Goal: Find contact information: Find contact information

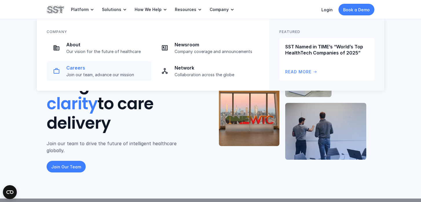
click at [81, 66] on p "Careers" at bounding box center [107, 68] width 82 height 6
click at [72, 68] on p "Careers" at bounding box center [107, 68] width 82 height 6
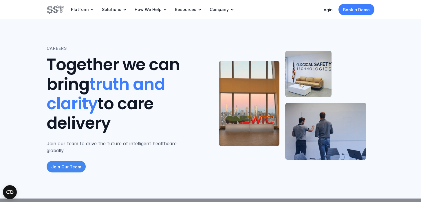
click at [71, 164] on p "Join Our Team" at bounding box center [66, 167] width 30 height 6
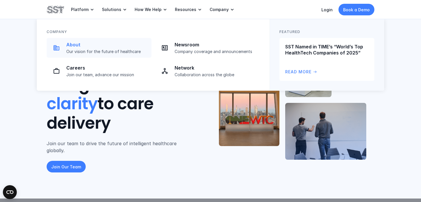
click at [74, 44] on p "About" at bounding box center [107, 45] width 82 height 6
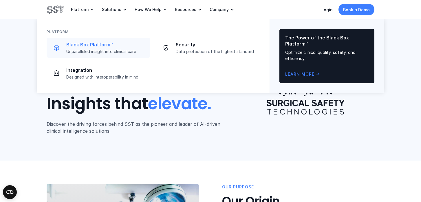
click at [79, 45] on p "Black Box Platform™" at bounding box center [106, 45] width 80 height 6
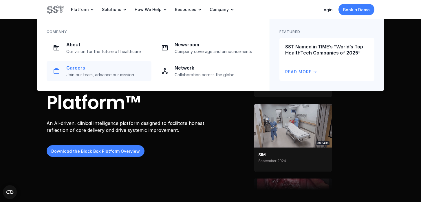
click at [88, 66] on p "Careers" at bounding box center [107, 68] width 82 height 6
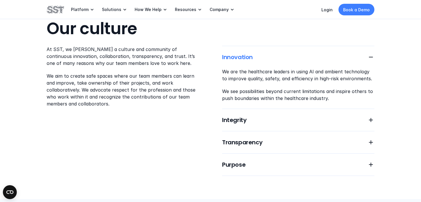
scroll to position [330, 0]
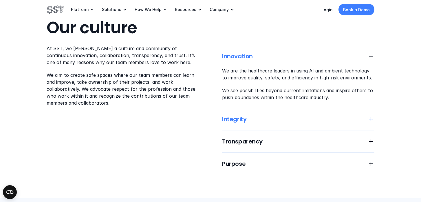
click at [266, 115] on h6 "Integrity" at bounding box center [293, 119] width 142 height 8
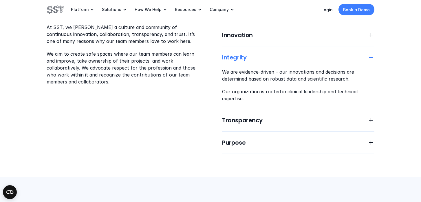
scroll to position [351, 0]
click at [270, 116] on h6 "Transparency" at bounding box center [293, 120] width 142 height 8
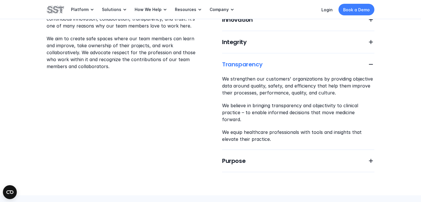
scroll to position [367, 0]
click at [231, 60] on h6 "Transparency" at bounding box center [293, 64] width 142 height 8
click at [247, 156] on h6 "Purpose" at bounding box center [293, 160] width 142 height 8
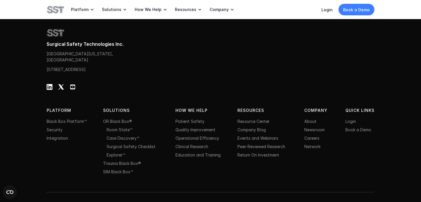
scroll to position [932, 0]
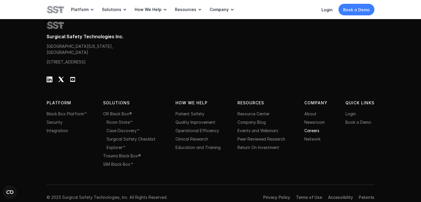
click at [307, 128] on link "Careers" at bounding box center [311, 130] width 15 height 5
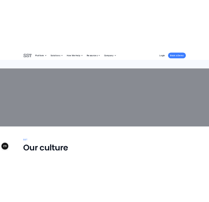
scroll to position [0, 0]
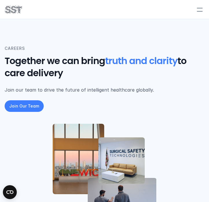
click at [13, 9] on img at bounding box center [13, 10] width 17 height 10
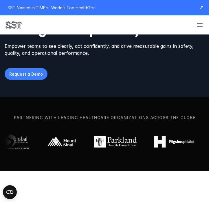
scroll to position [84, 0]
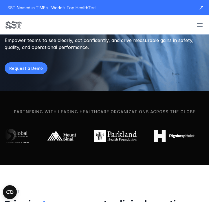
click at [198, 24] on div at bounding box center [199, 25] width 13 height 13
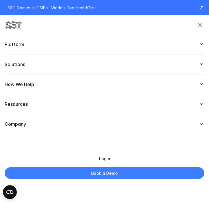
scroll to position [3, 0]
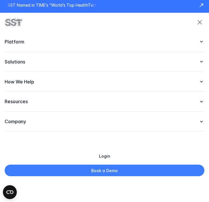
click at [52, 121] on p "Company" at bounding box center [99, 121] width 188 height 6
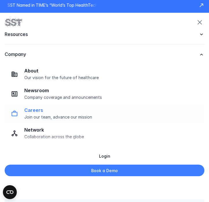
scroll to position [68, 0]
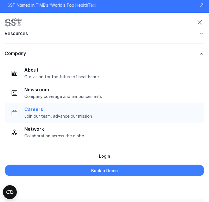
click at [42, 111] on p "Careers" at bounding box center [112, 109] width 177 height 6
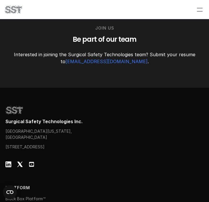
scroll to position [960, 0]
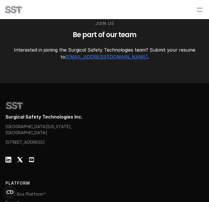
click at [127, 57] on link "[EMAIL_ADDRESS][DOMAIN_NAME]" at bounding box center [106, 57] width 82 height 6
drag, startPoint x: 138, startPoint y: 57, endPoint x: 71, endPoint y: 53, distance: 67.0
click at [71, 53] on p "Interested in joining the Surgical Safety Technologies team? Submit your resume…" at bounding box center [104, 53] width 189 height 14
copy link "[EMAIL_ADDRESS][DOMAIN_NAME]"
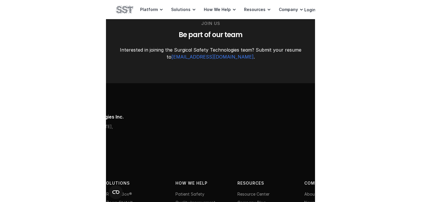
scroll to position [932, 0]
